Goal: Check status

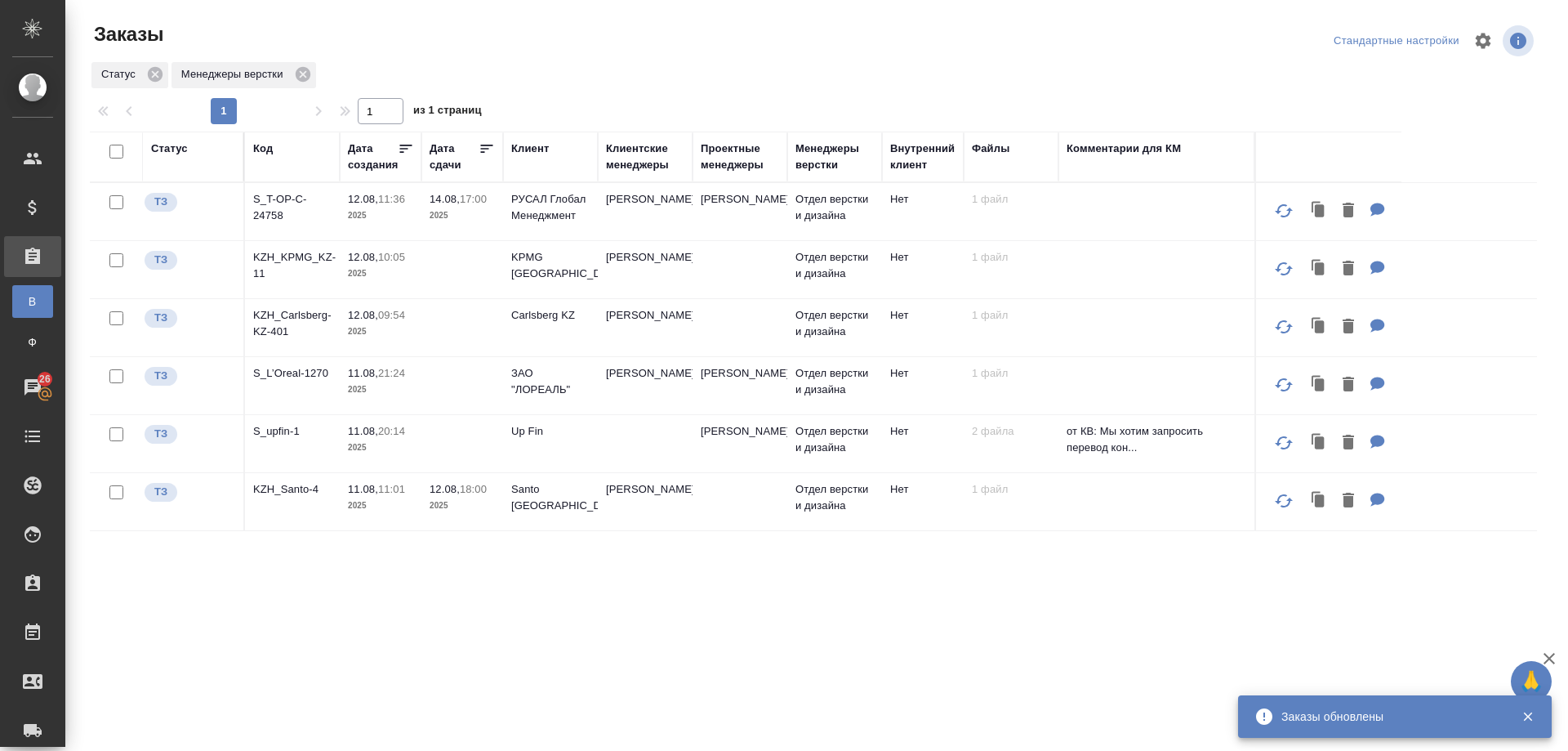
click at [275, 339] on p "KZH_Carlsberg-KZ-401" at bounding box center [292, 323] width 78 height 32
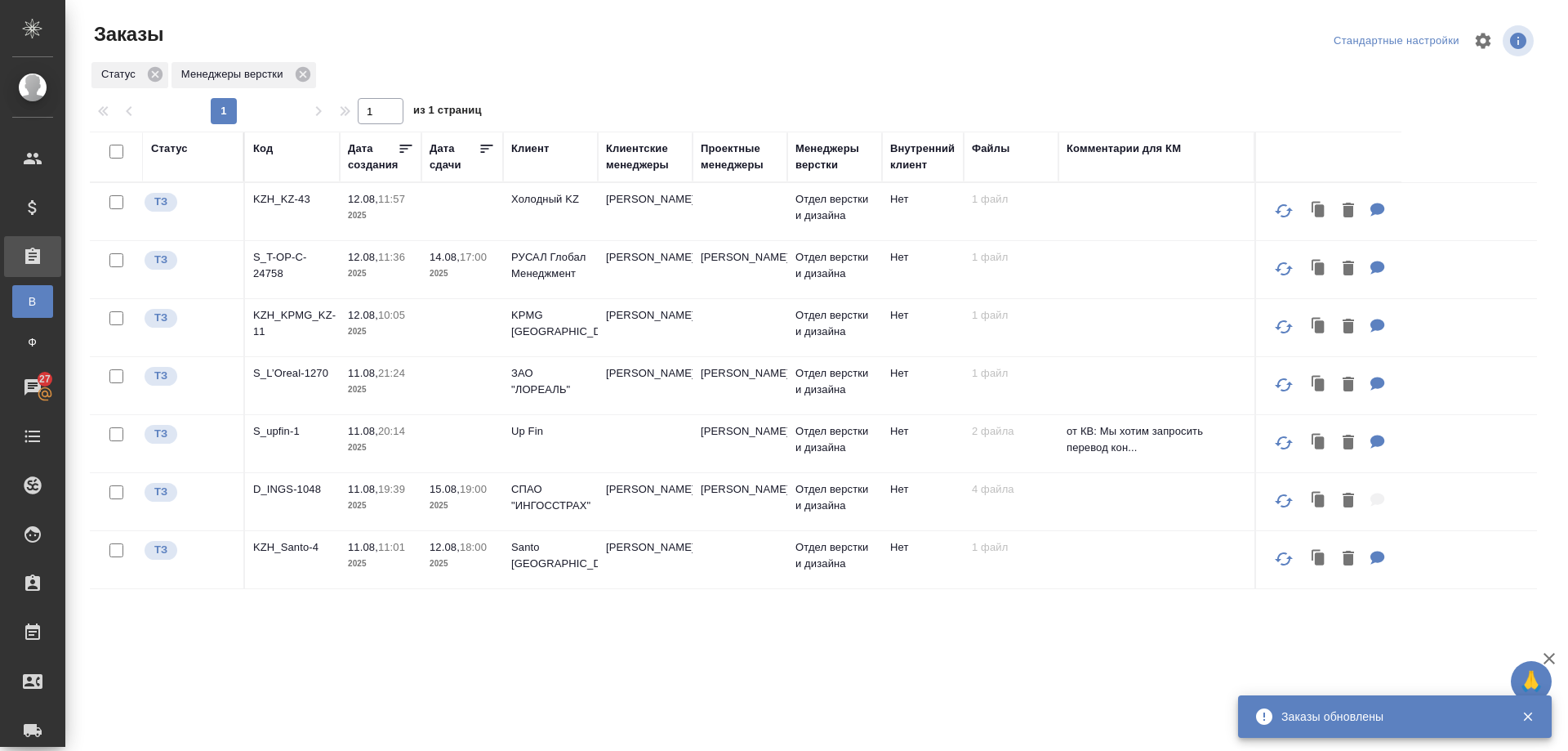
click at [276, 196] on p "KZH_KZ-43" at bounding box center [292, 199] width 78 height 16
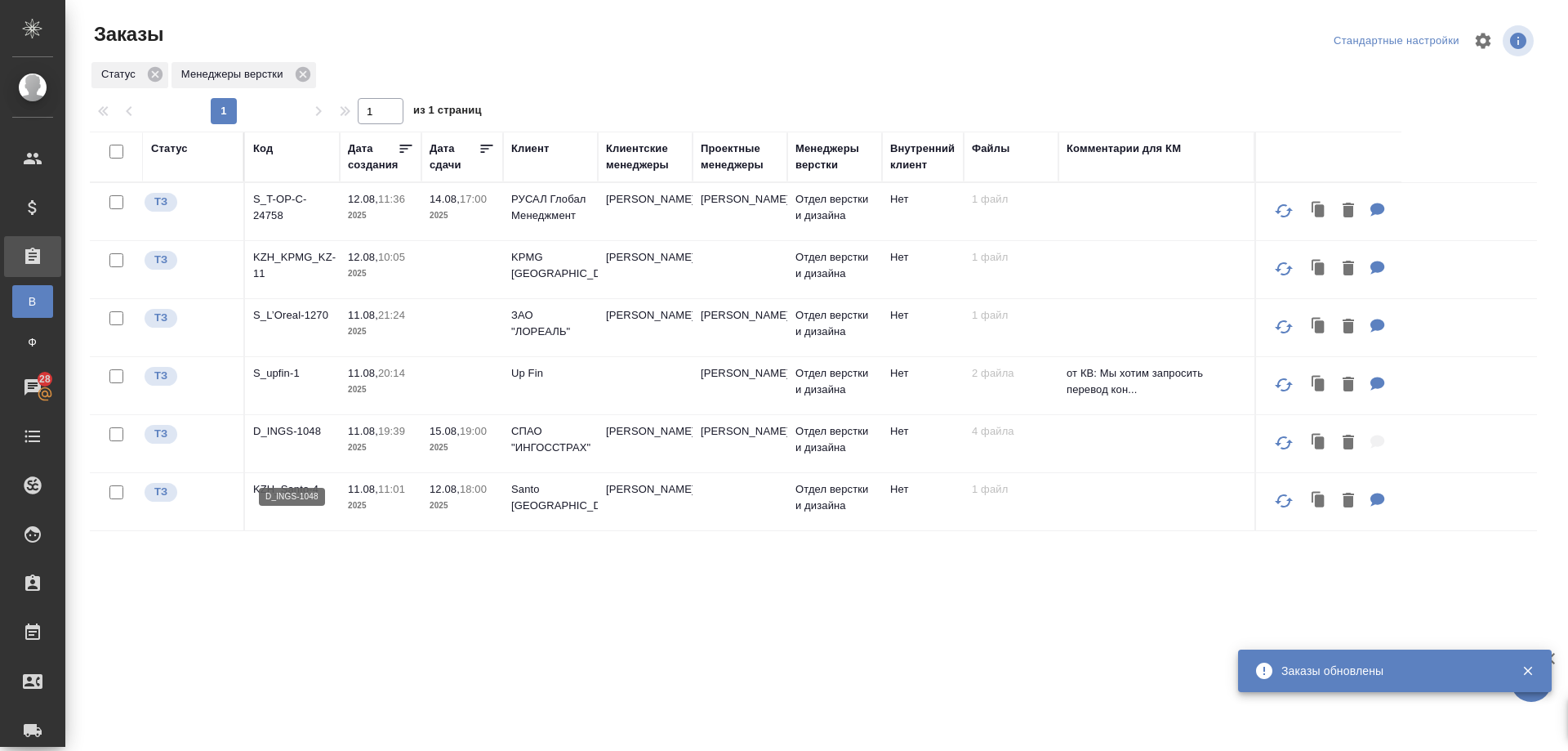
click at [275, 439] on p "D_INGS-1048" at bounding box center [292, 431] width 78 height 16
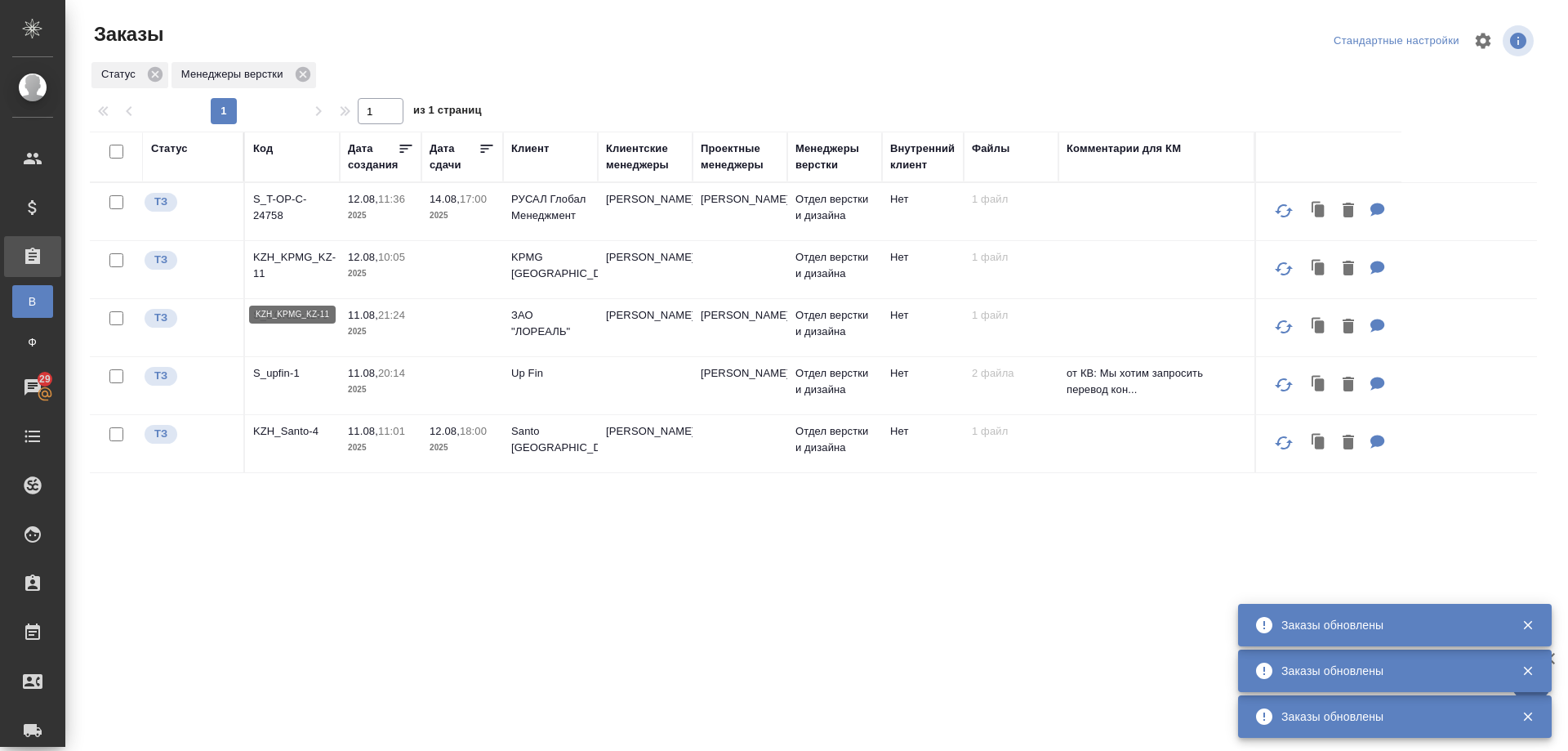
click at [298, 268] on p "KZH_KPMG_KZ-11" at bounding box center [292, 265] width 78 height 32
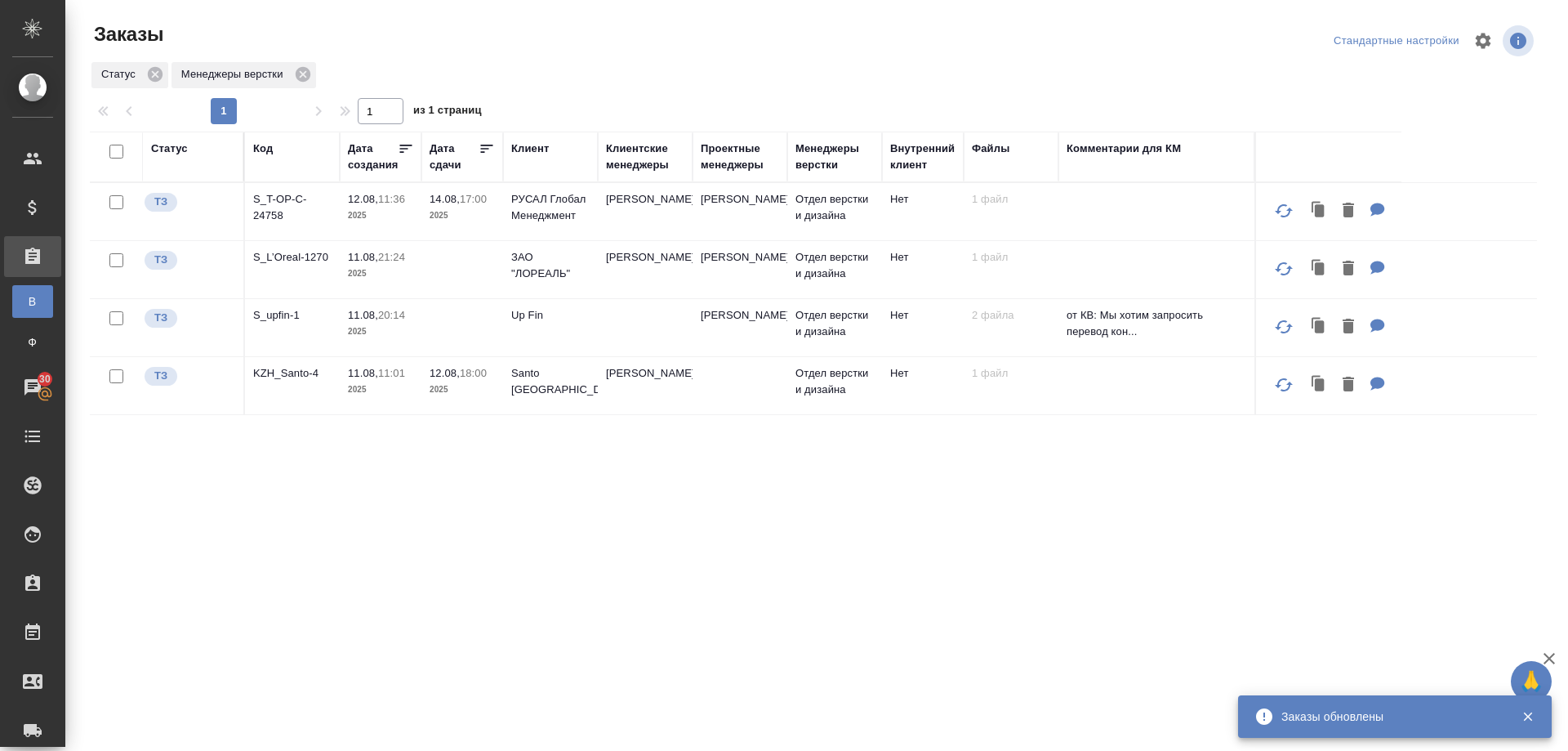
drag, startPoint x: 743, startPoint y: 642, endPoint x: 752, endPoint y: 636, distance: 10.8
click at [744, 642] on div "Статус Код Дата создания Дата сдачи Клиент Клиентские менеджеры Проектные менед…" at bounding box center [813, 425] width 1447 height 588
